Goal: Find specific page/section: Find specific page/section

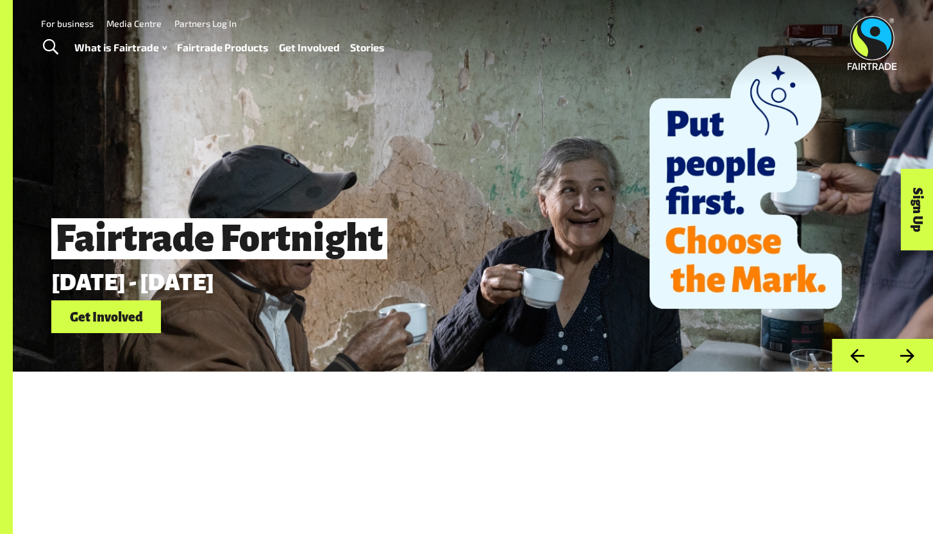
scroll to position [3, 0]
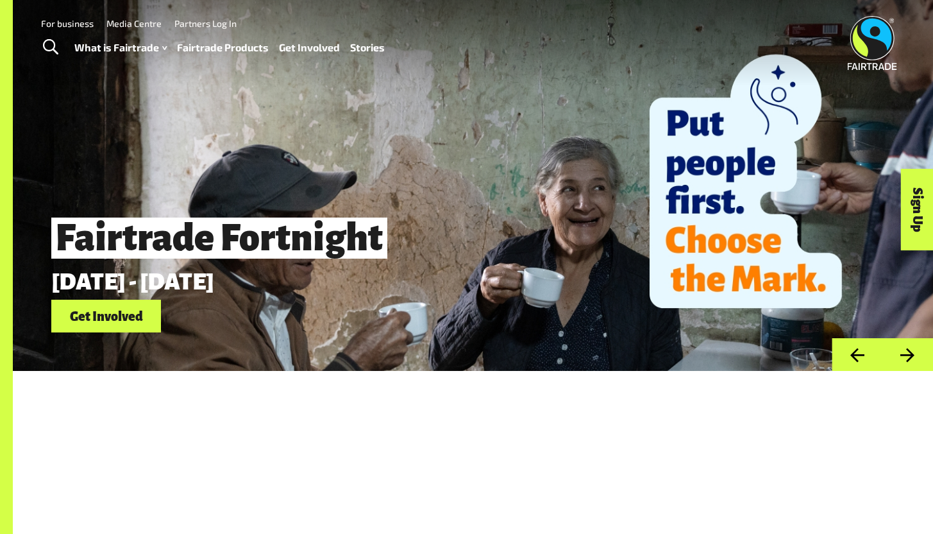
click at [217, 44] on link "Fairtrade Products" at bounding box center [223, 47] width 92 height 19
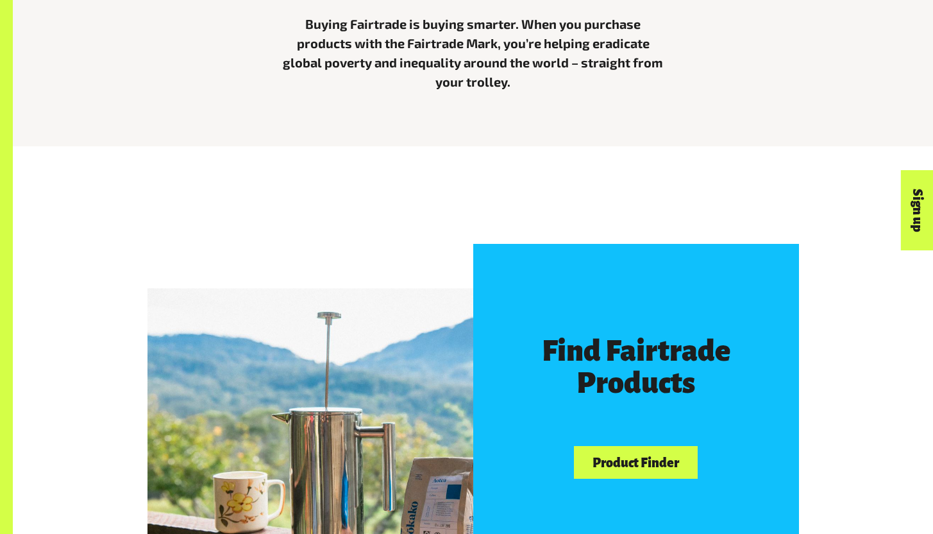
scroll to position [513, 0]
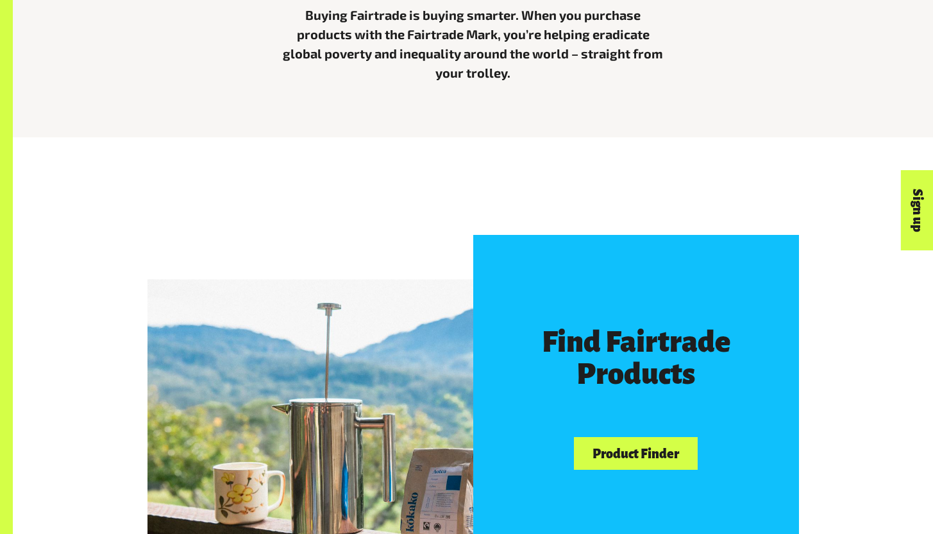
click at [662, 475] on div "Find Fairtrade Products Product Finder" at bounding box center [636, 398] width 326 height 326
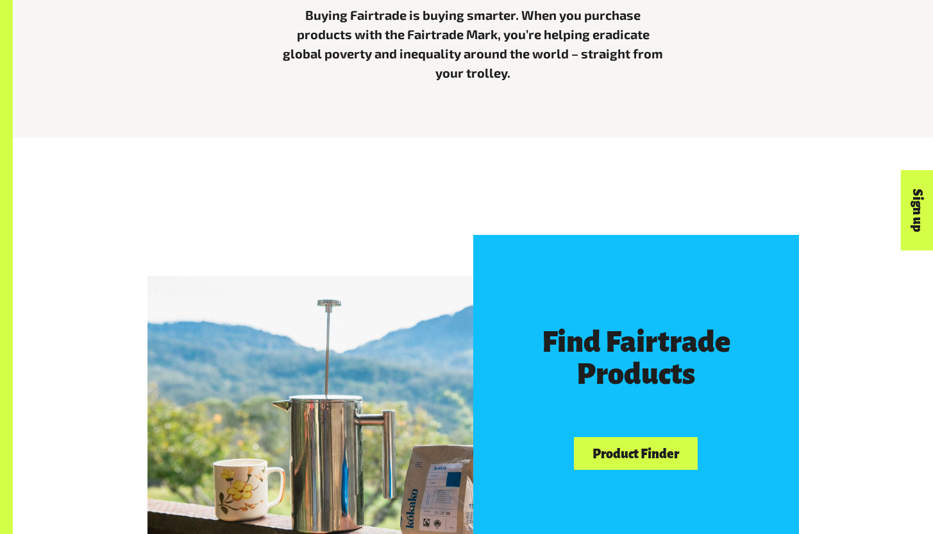
click at [660, 467] on link "Product Finder" at bounding box center [635, 453] width 123 height 33
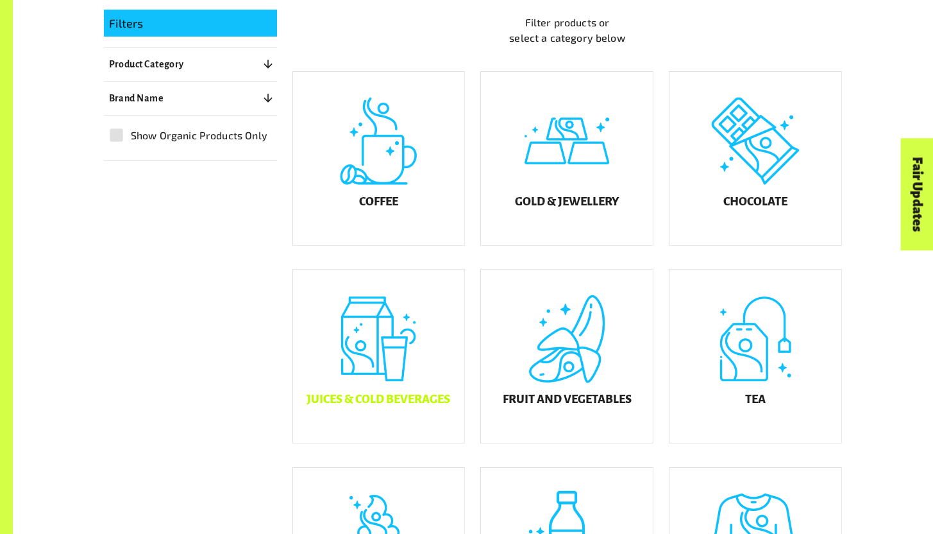
click at [381, 333] on div "Juices & Cold Beverages" at bounding box center [379, 355] width 172 height 173
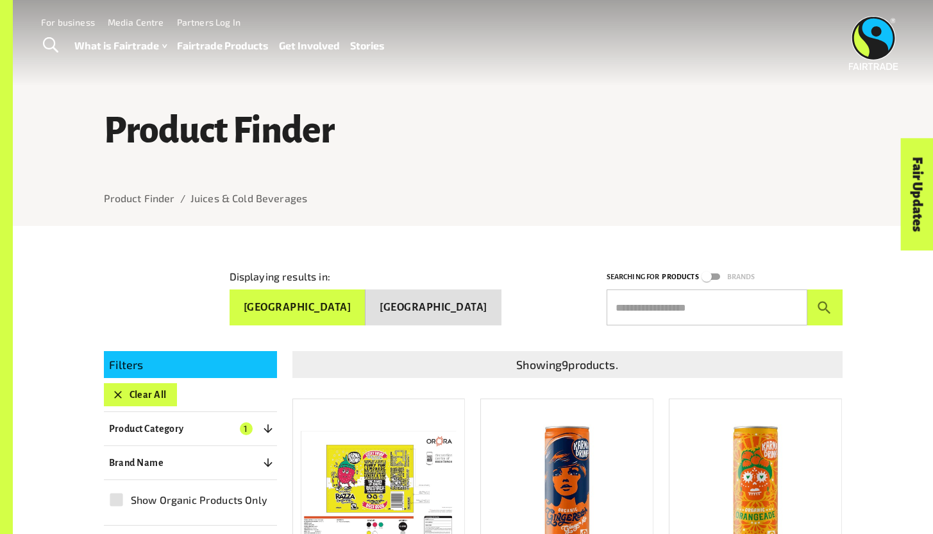
drag, startPoint x: 448, startPoint y: 313, endPoint x: 456, endPoint y: 310, distance: 8.3
click at [450, 312] on button "[GEOGRAPHIC_DATA]" at bounding box center [434, 307] width 136 height 37
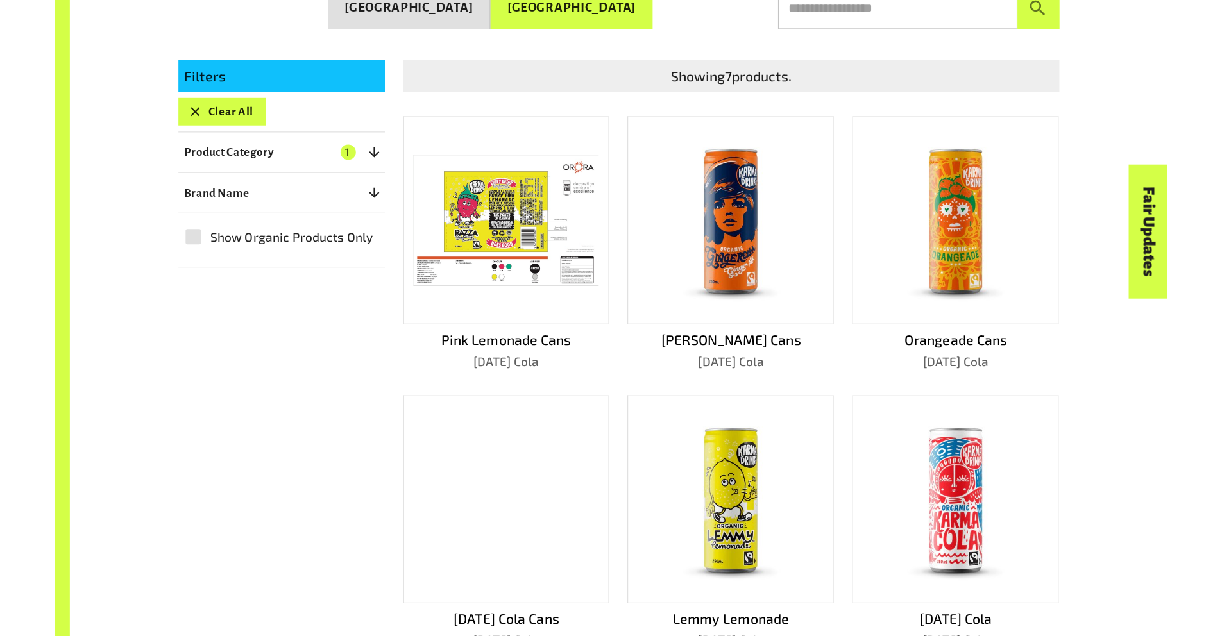
scroll to position [322, 0]
